Goal: Check status: Check status

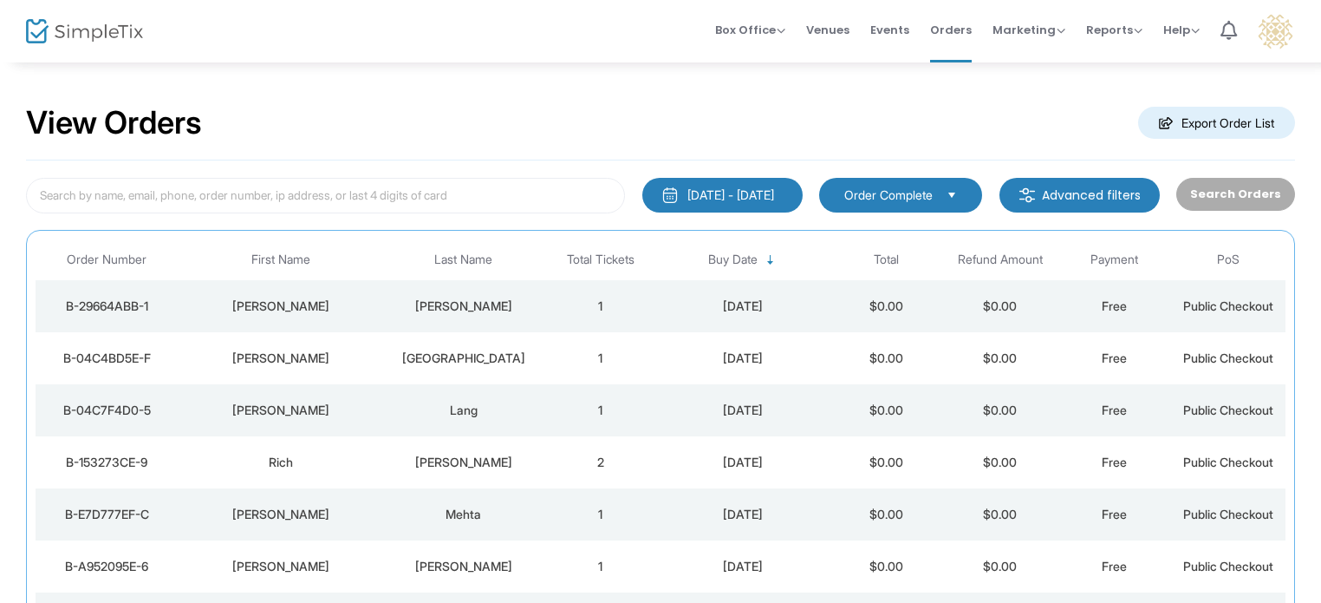
click at [744, 192] on div "8/12/2025 - 8/15/2025" at bounding box center [731, 194] width 87 height 17
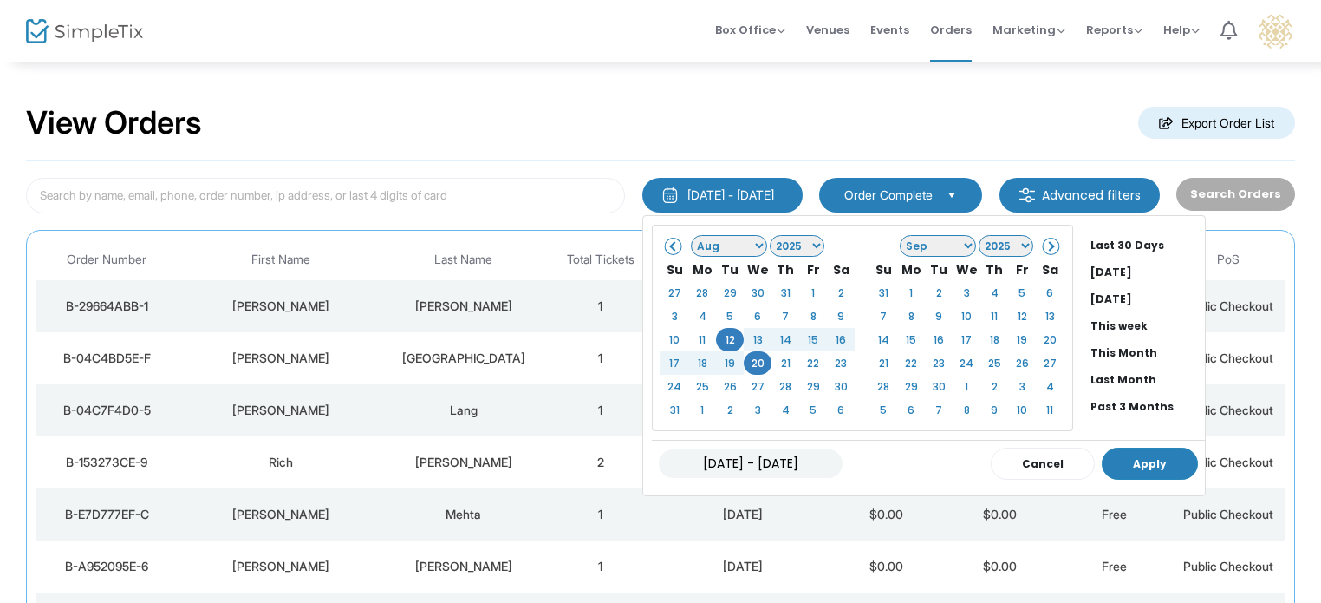
click at [1124, 460] on button "Apply" at bounding box center [1150, 463] width 96 height 32
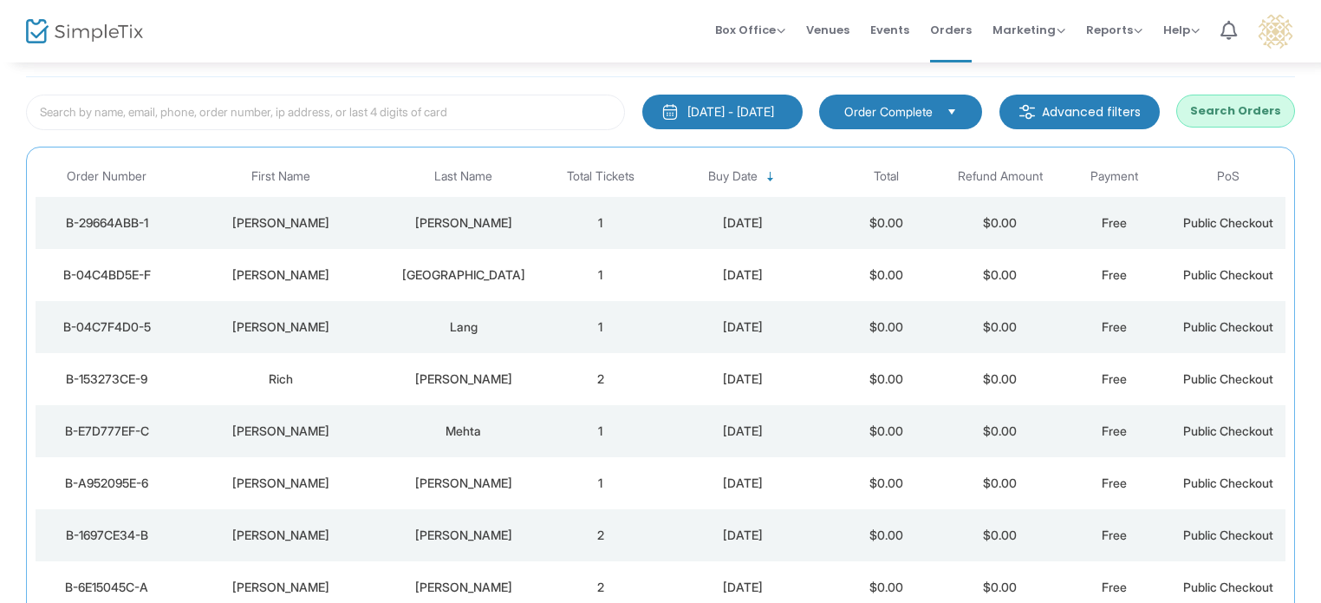
scroll to position [260, 0]
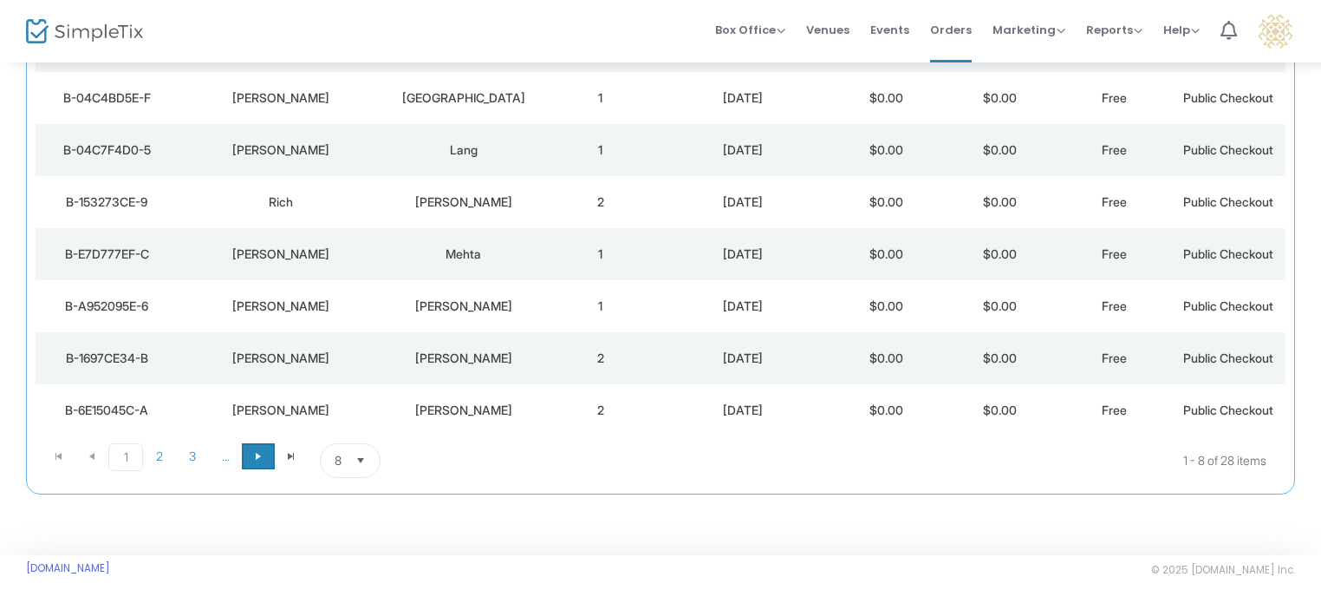
click at [251, 453] on span "Go to the next page" at bounding box center [258, 456] width 14 height 14
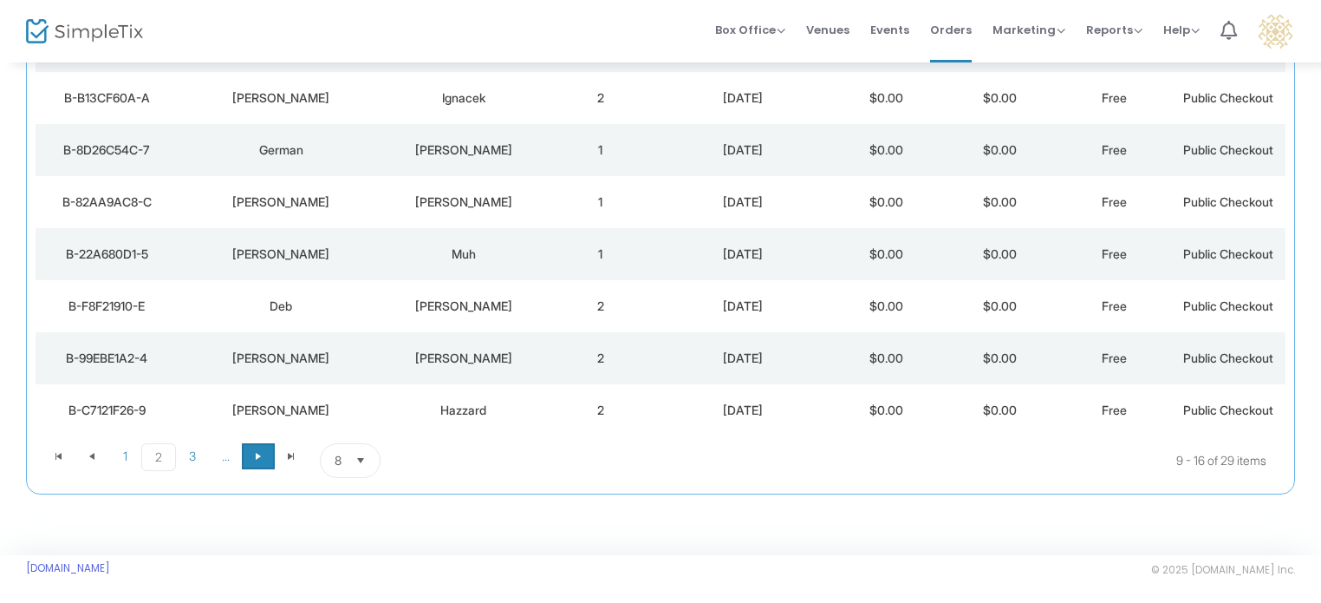
click at [251, 453] on span "Go to the next page" at bounding box center [258, 456] width 14 height 14
click at [253, 453] on span "Go to the next page" at bounding box center [258, 456] width 14 height 14
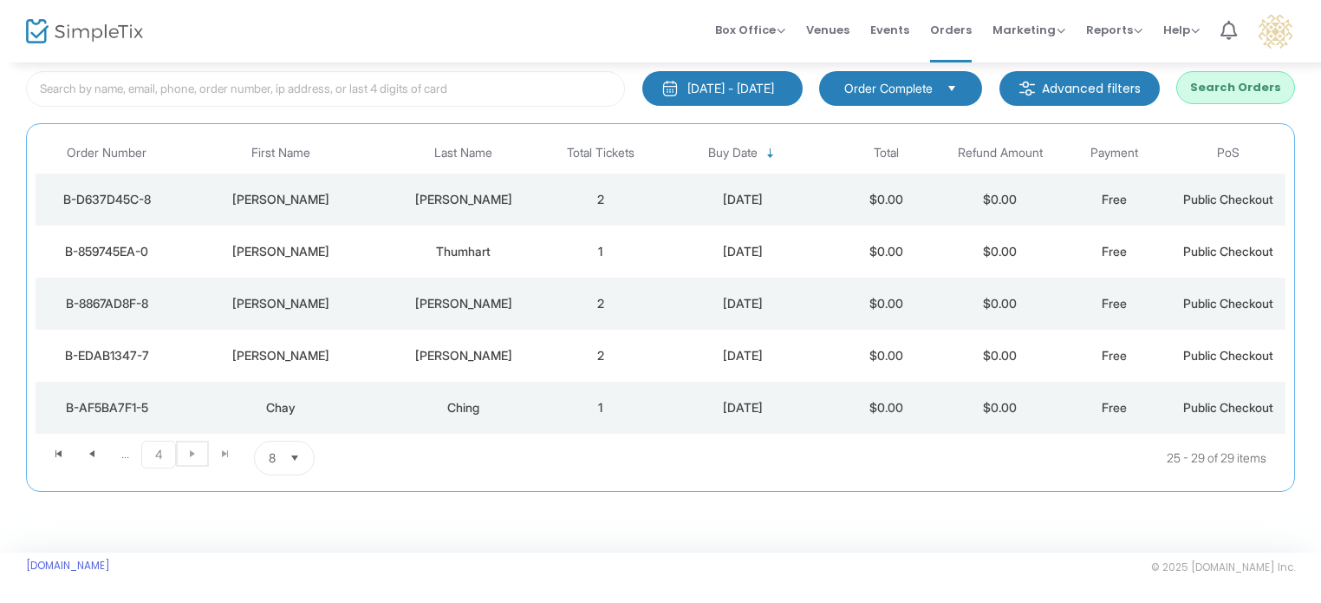
scroll to position [0, 0]
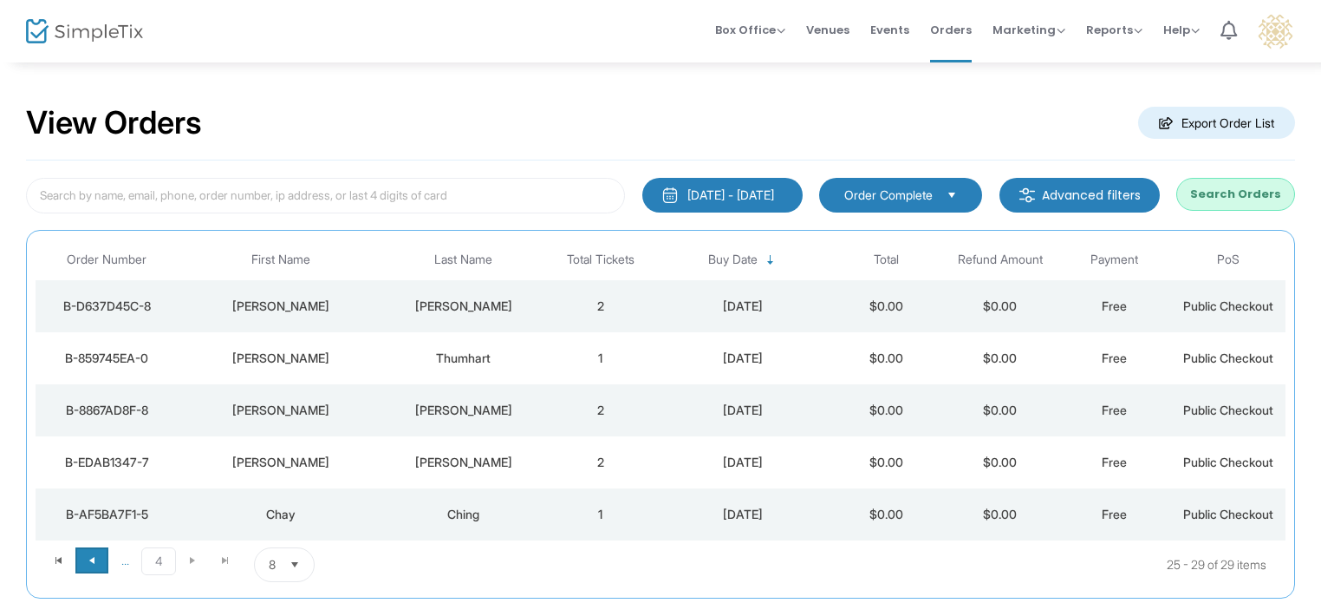
click at [97, 554] on span "Go to the previous page" at bounding box center [92, 560] width 14 height 14
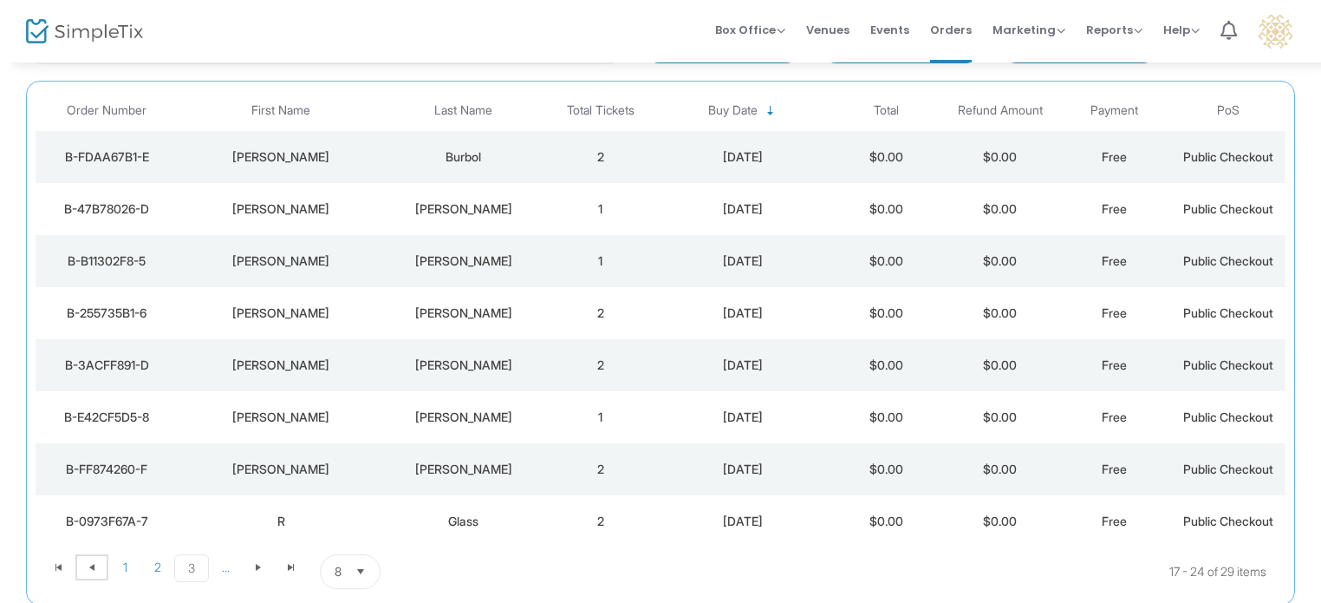
scroll to position [263, 0]
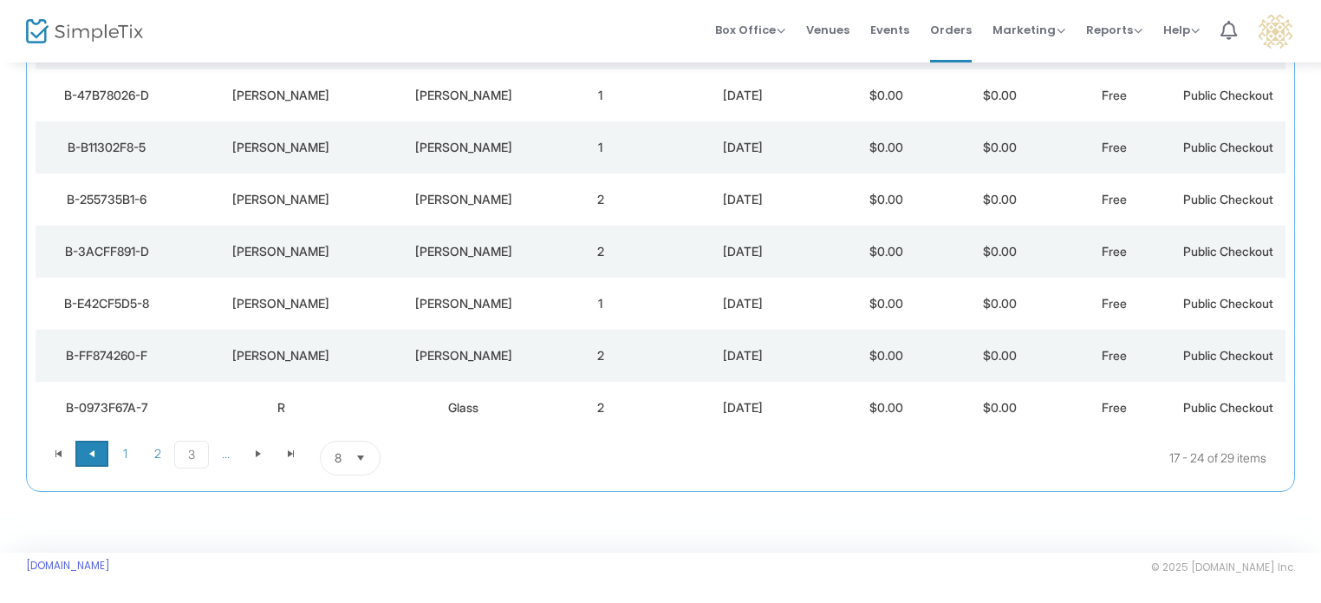
click at [92, 452] on span "Go to the previous page" at bounding box center [92, 454] width 14 height 14
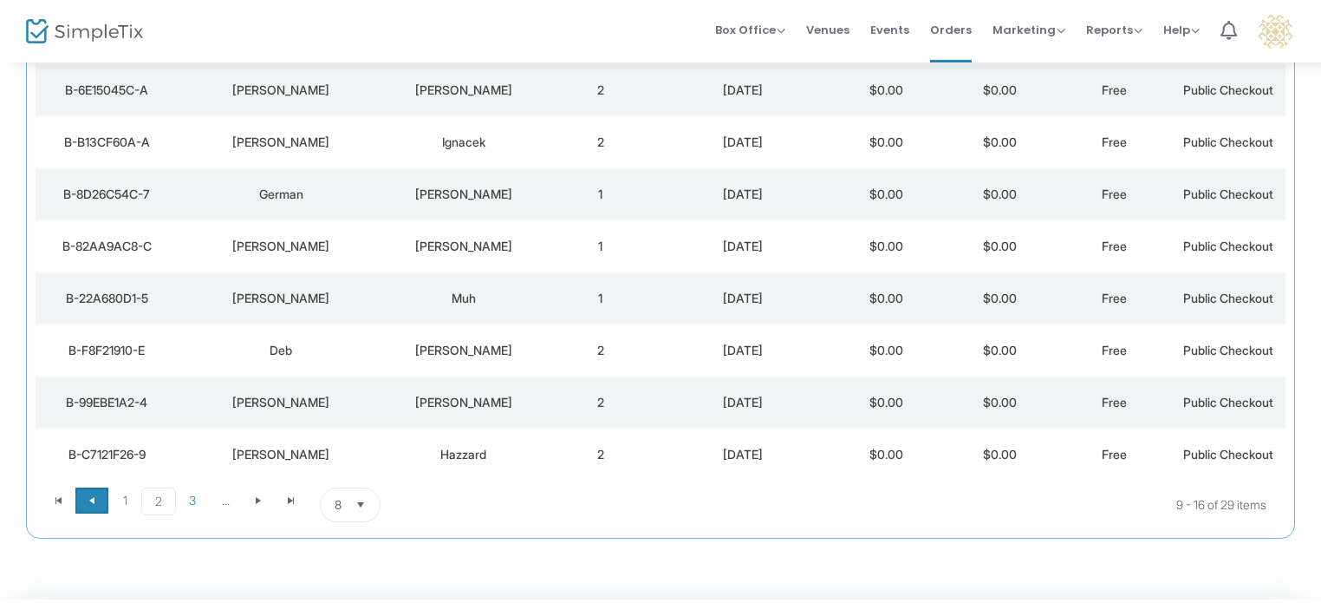
scroll to position [176, 0]
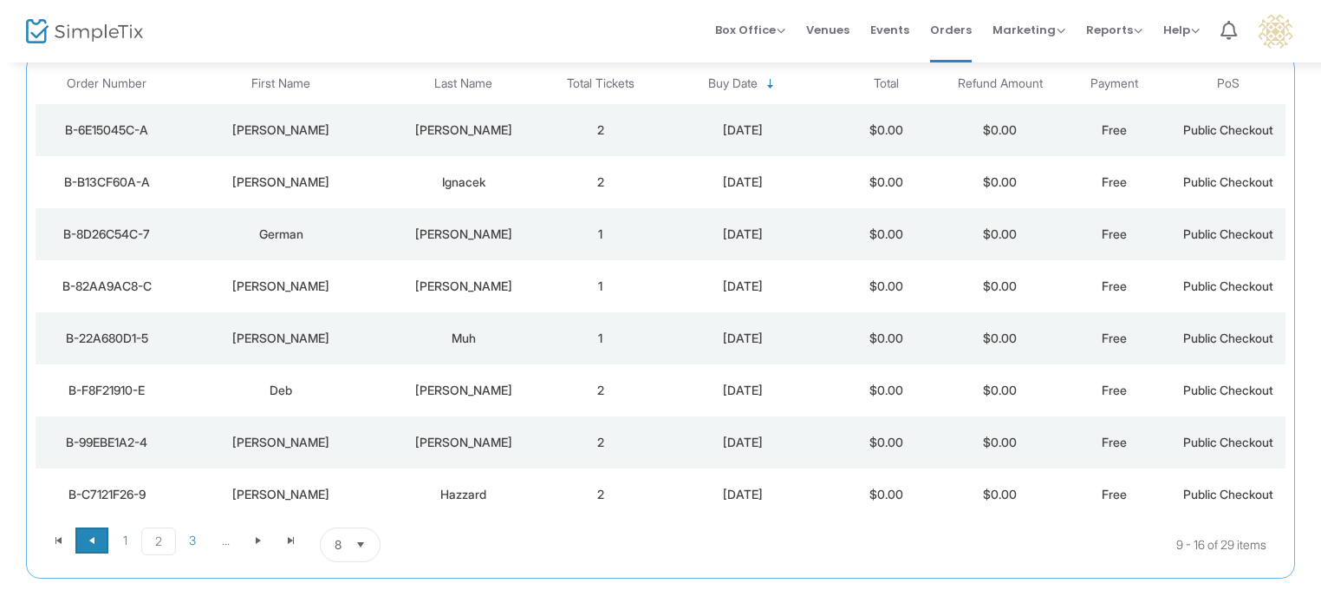
click at [100, 537] on span at bounding box center [91, 540] width 33 height 26
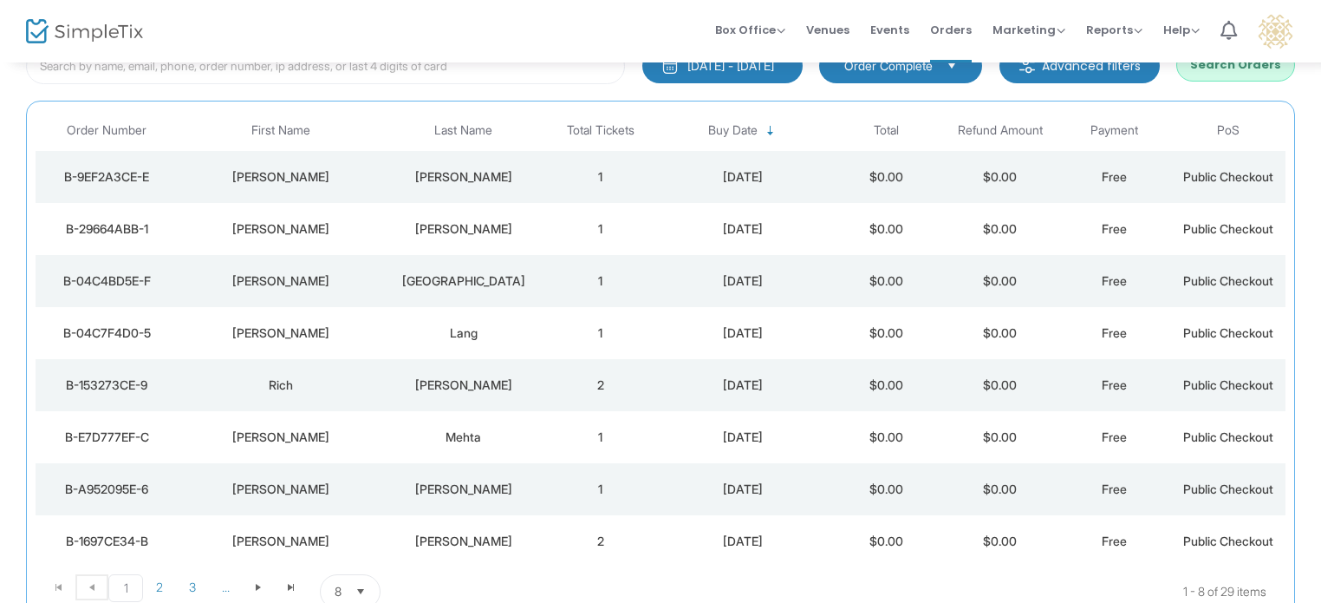
scroll to position [89, 0]
